Goal: Find specific page/section: Find specific page/section

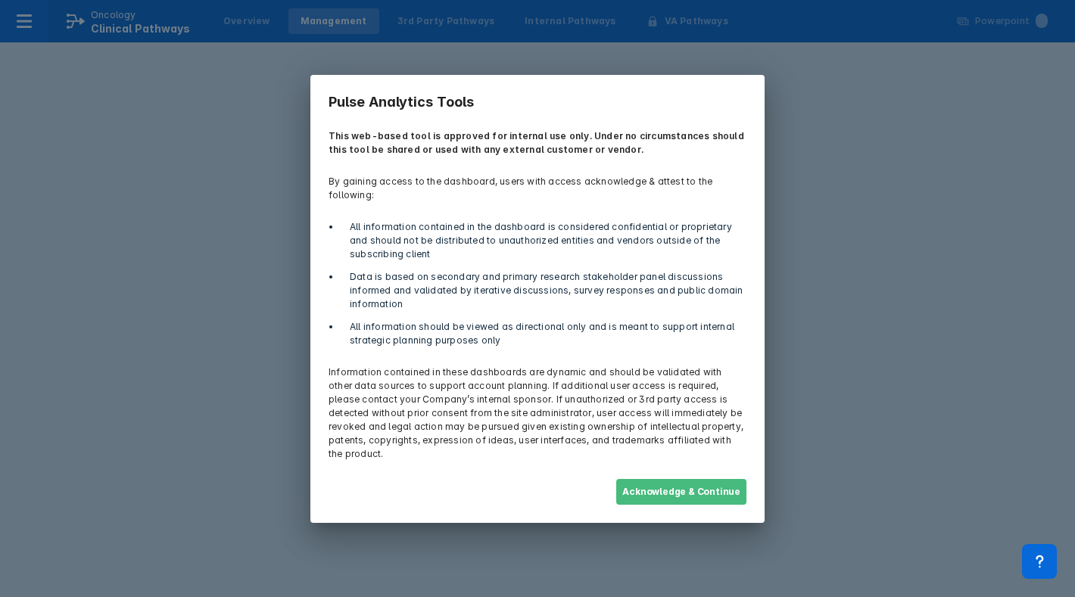
click at [713, 479] on button "Acknowledge & Continue" at bounding box center [681, 492] width 130 height 26
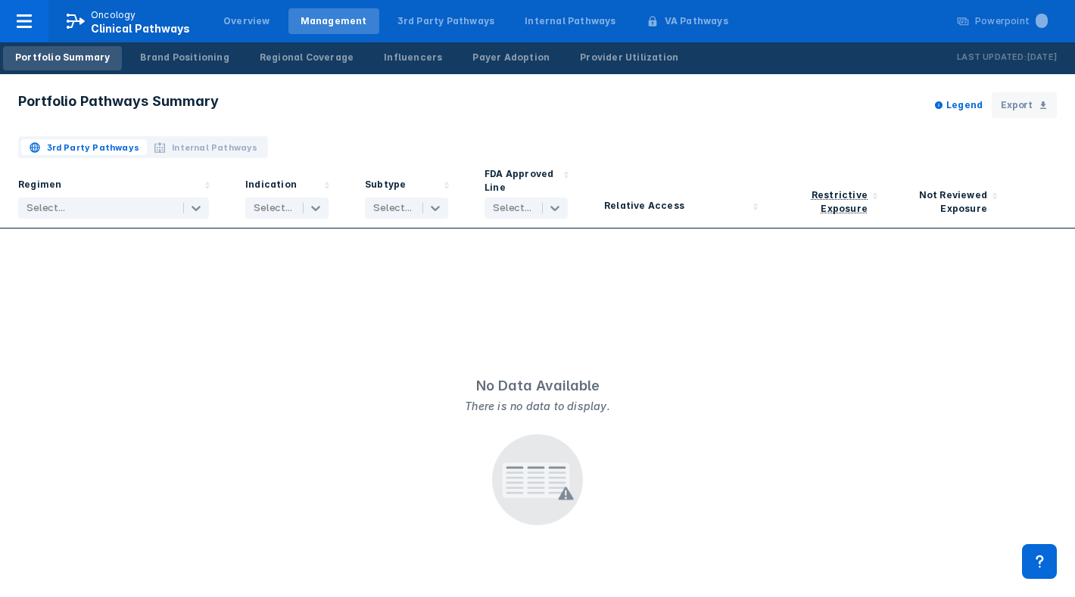
click at [225, 145] on span "Internal Pathways" at bounding box center [215, 148] width 86 height 14
click at [89, 149] on span "3rd Party Pathways" at bounding box center [93, 148] width 93 height 14
click at [229, 153] on span "Internal Pathways" at bounding box center [215, 148] width 86 height 14
click at [102, 147] on span "3rd Party Pathways" at bounding box center [93, 148] width 93 height 14
click at [218, 144] on span "Internal Pathways" at bounding box center [215, 148] width 86 height 14
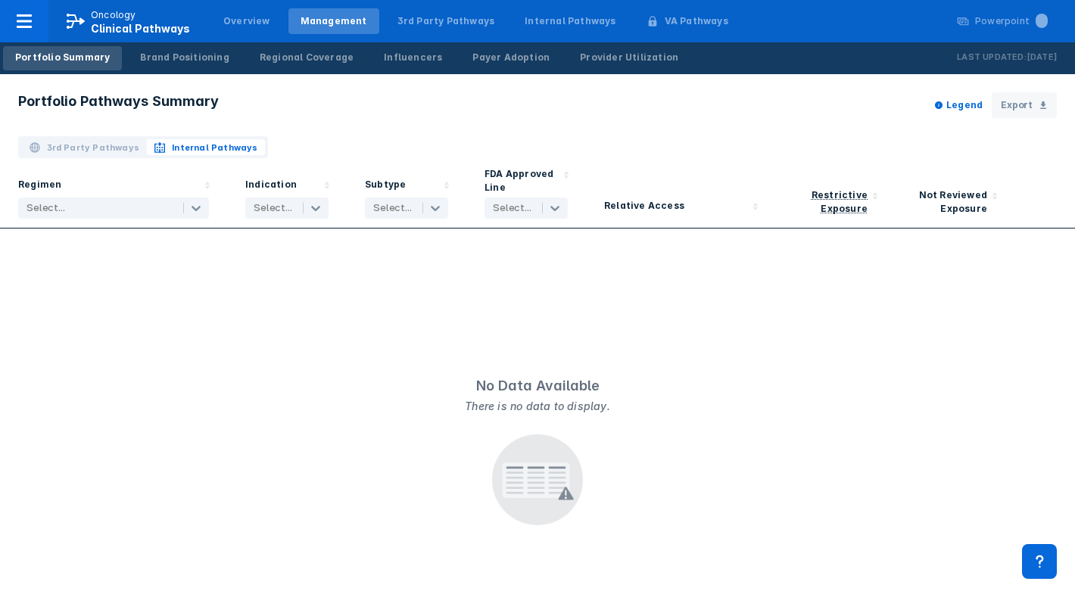
click at [98, 152] on span "3rd Party Pathways" at bounding box center [93, 148] width 93 height 14
click at [16, 21] on icon at bounding box center [24, 21] width 18 height 18
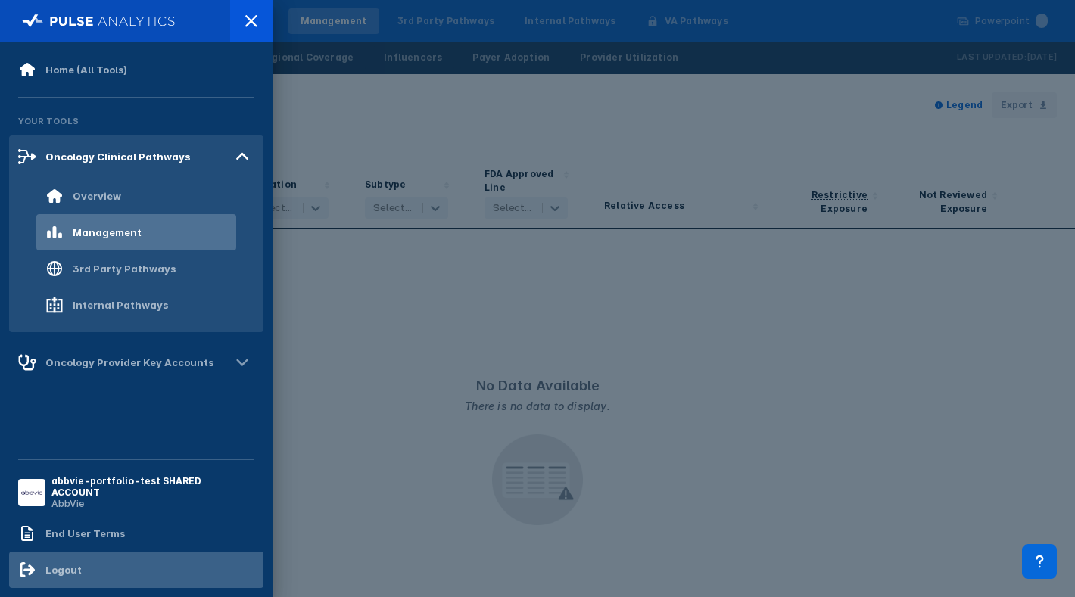
click at [76, 564] on div "Logout" at bounding box center [63, 570] width 36 height 12
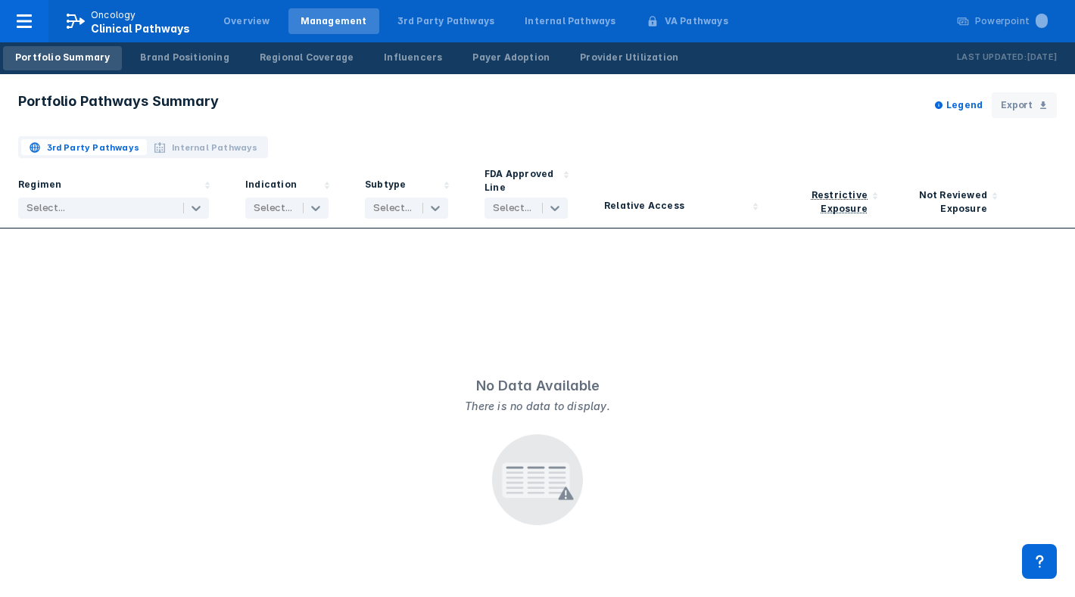
click at [210, 144] on span "Internal Pathways" at bounding box center [215, 148] width 86 height 14
click at [98, 139] on button "3rd Party Pathways" at bounding box center [84, 147] width 126 height 16
click at [254, 22] on div "Overview" at bounding box center [246, 21] width 47 height 14
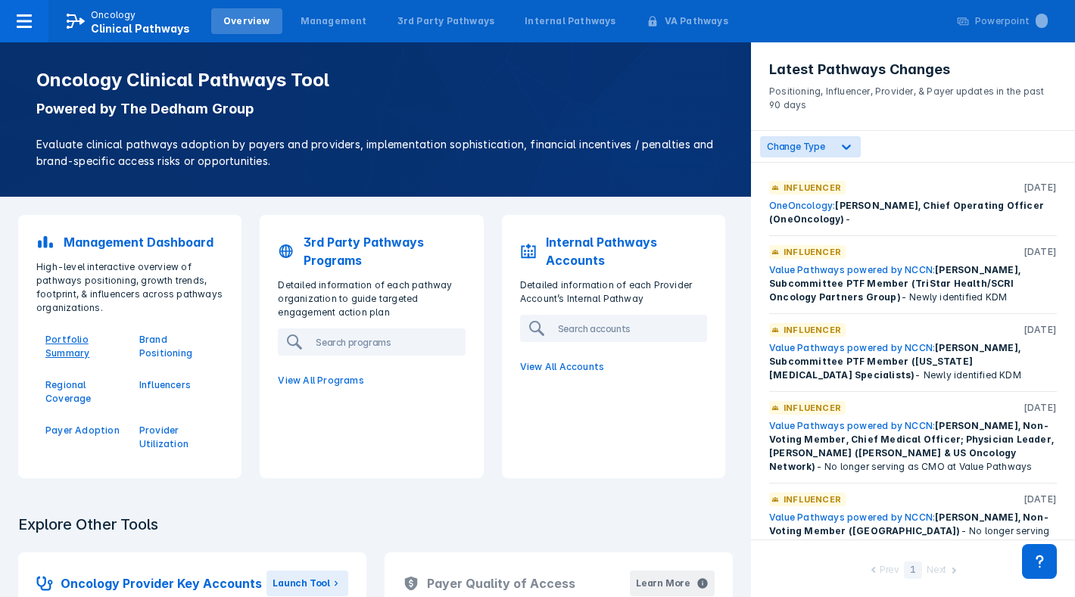
click at [67, 359] on p "Portfolio Summary" at bounding box center [83, 346] width 76 height 27
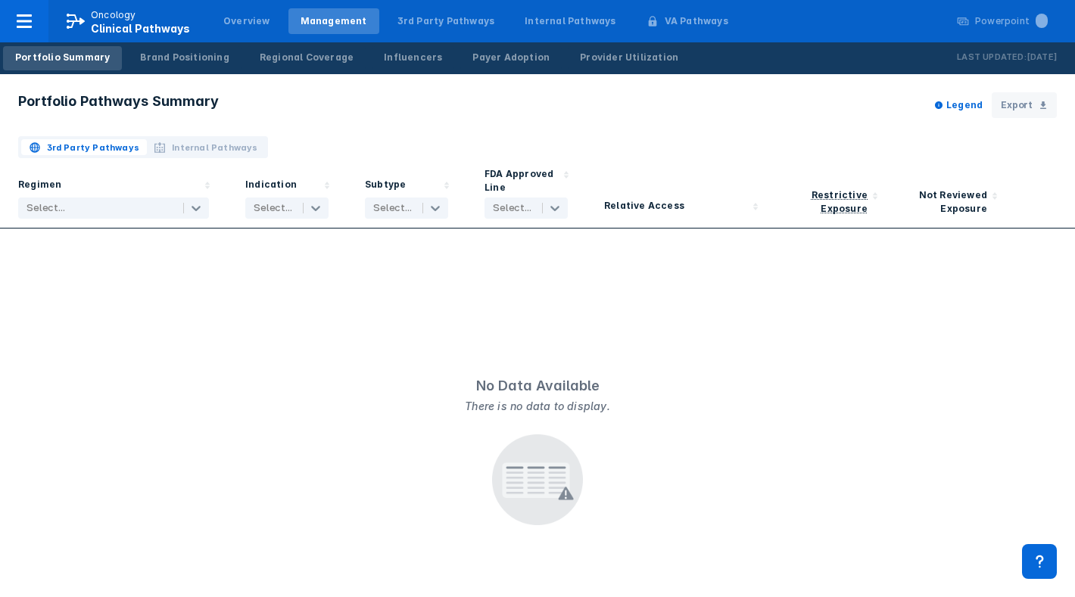
click at [80, 381] on div "No Data Available There is no data to display." at bounding box center [537, 455] width 1075 height 453
click at [193, 148] on span "Internal Pathways" at bounding box center [215, 148] width 86 height 14
click at [129, 151] on span "3rd Party Pathways" at bounding box center [93, 148] width 93 height 14
click at [142, 59] on div "Brand Positioning" at bounding box center [184, 58] width 89 height 14
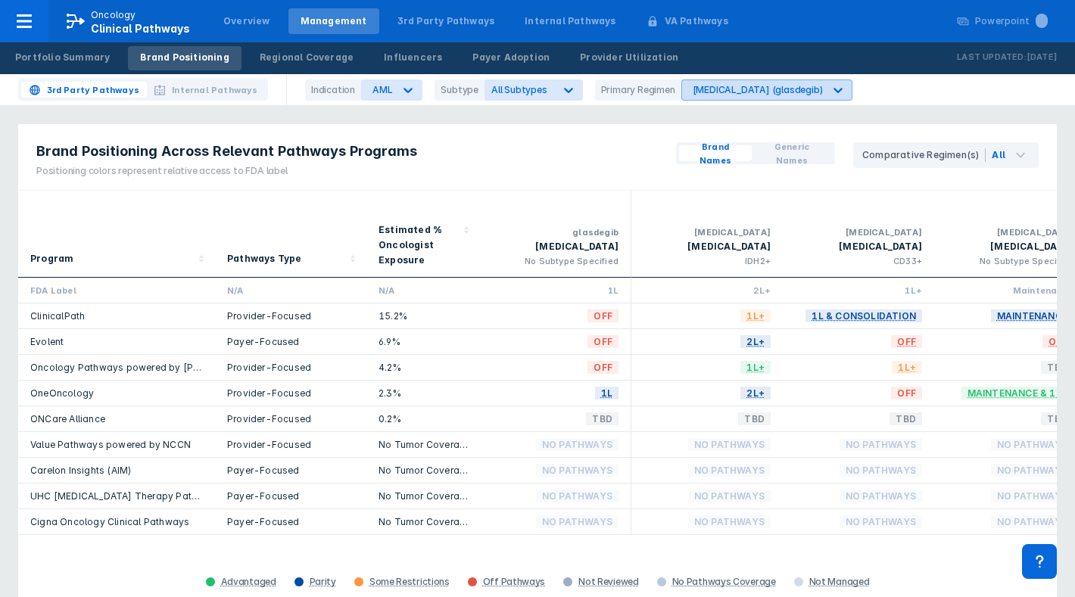
click at [709, 89] on div "Daurismo (glasdegib)" at bounding box center [757, 89] width 130 height 11
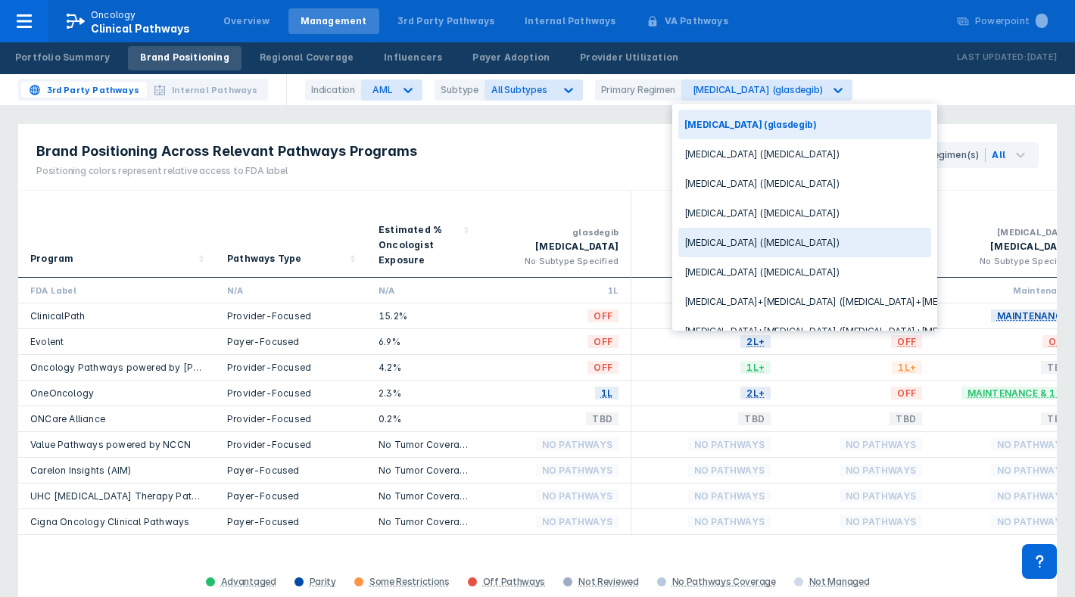
scroll to position [135, 0]
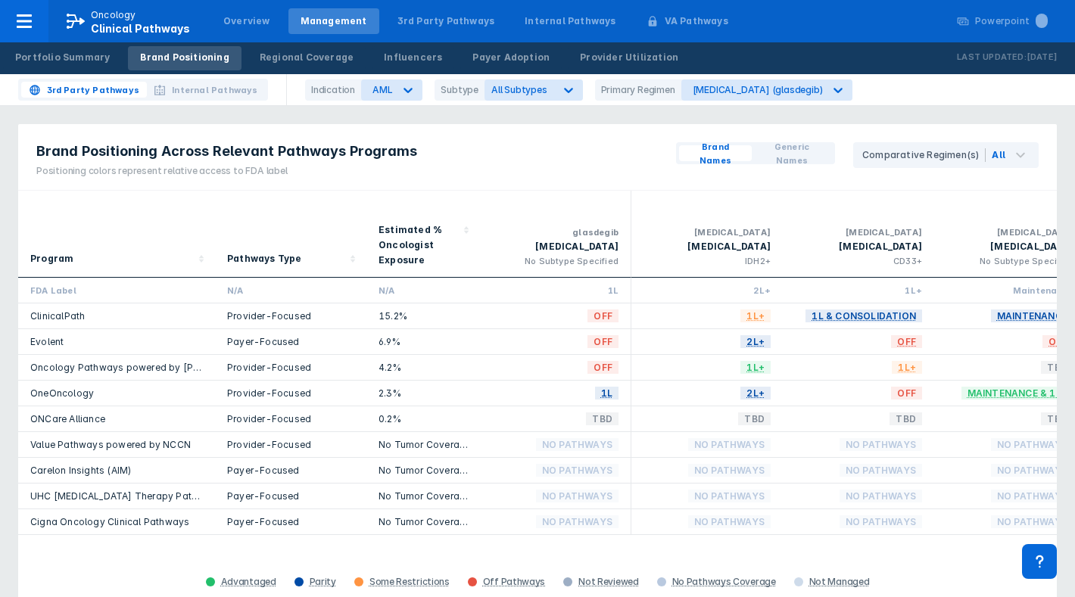
click at [850, 86] on div "3rd Party Pathways Internal Pathways Indication AML Subtype All Subtypes Primar…" at bounding box center [537, 90] width 1075 height 32
click at [78, 61] on div "Portfolio Summary" at bounding box center [62, 58] width 95 height 14
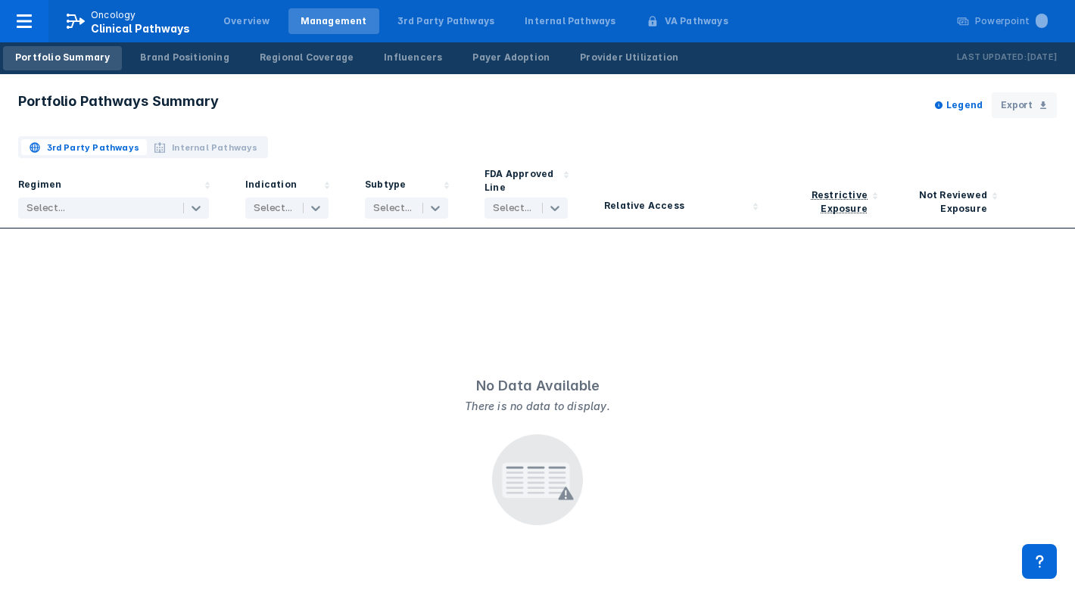
click at [211, 154] on span "Internal Pathways" at bounding box center [215, 148] width 86 height 14
click at [33, 25] on icon at bounding box center [24, 21] width 18 height 18
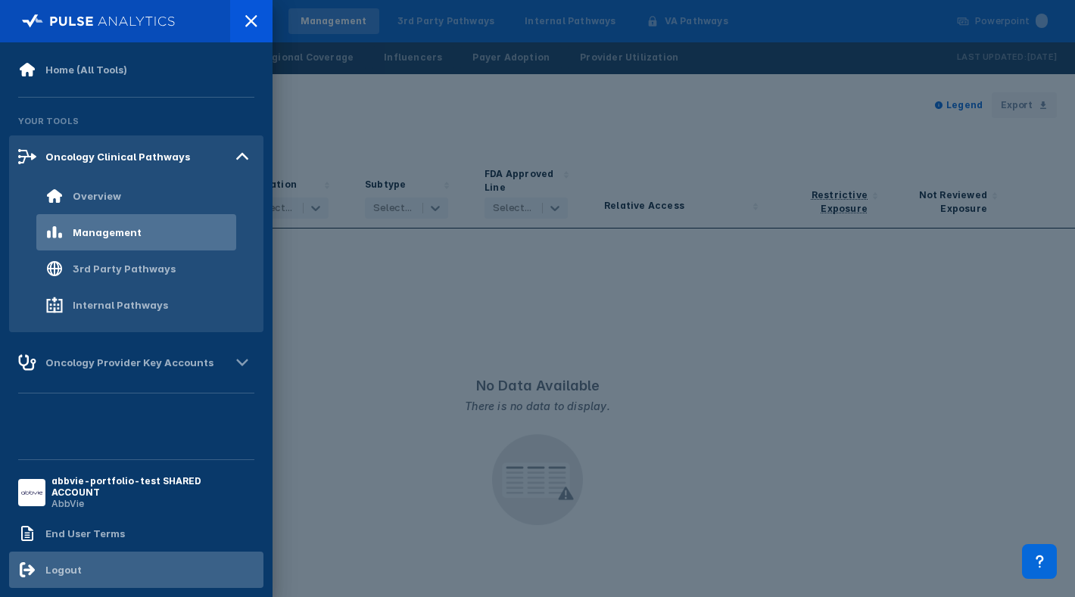
click at [84, 567] on div "Logout" at bounding box center [136, 570] width 254 height 36
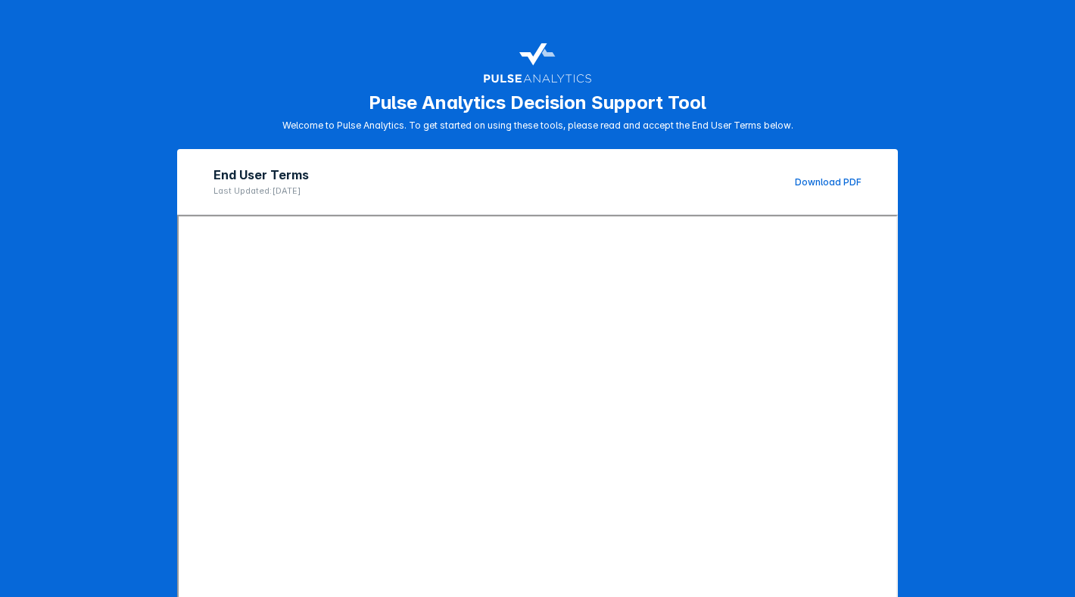
scroll to position [123, 0]
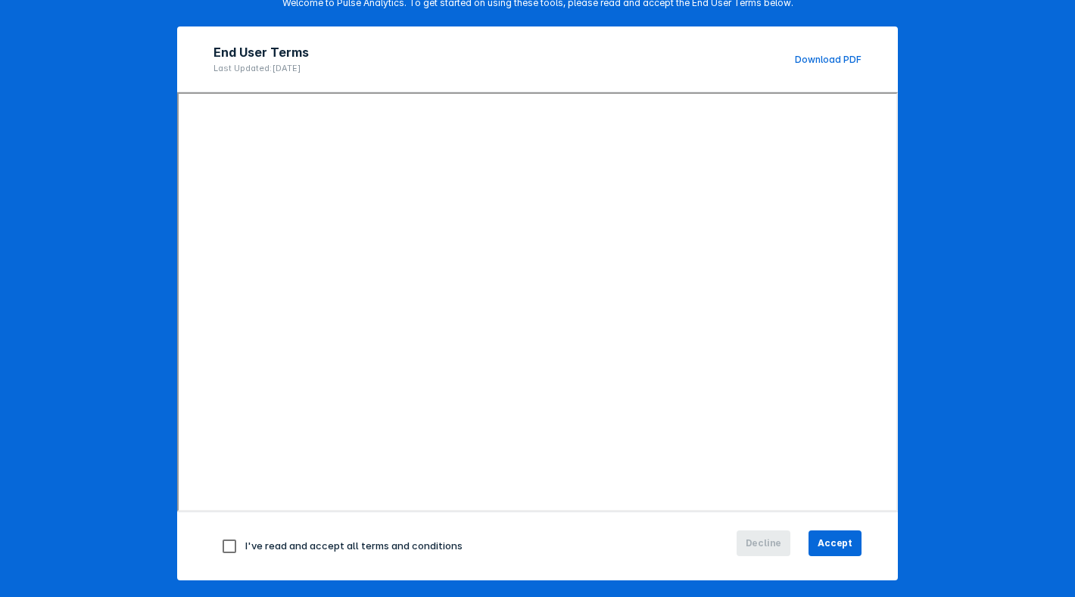
click at [223, 540] on input "checkbox" at bounding box center [229, 546] width 32 height 32
checkbox input "true"
click at [839, 550] on button "Accept" at bounding box center [834, 543] width 53 height 26
